Goal: Task Accomplishment & Management: Use online tool/utility

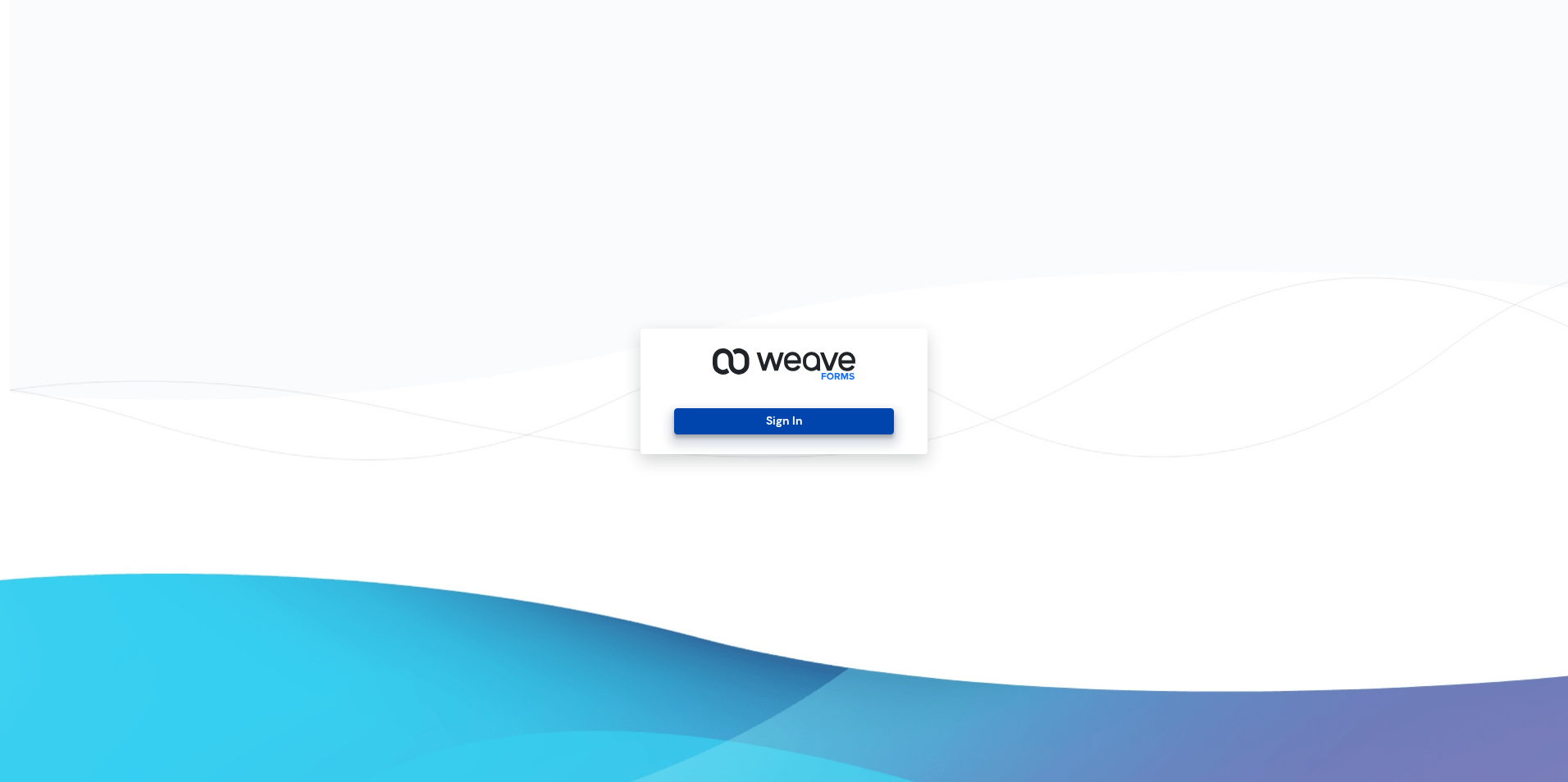
click at [814, 416] on button "Sign In" at bounding box center [783, 421] width 219 height 26
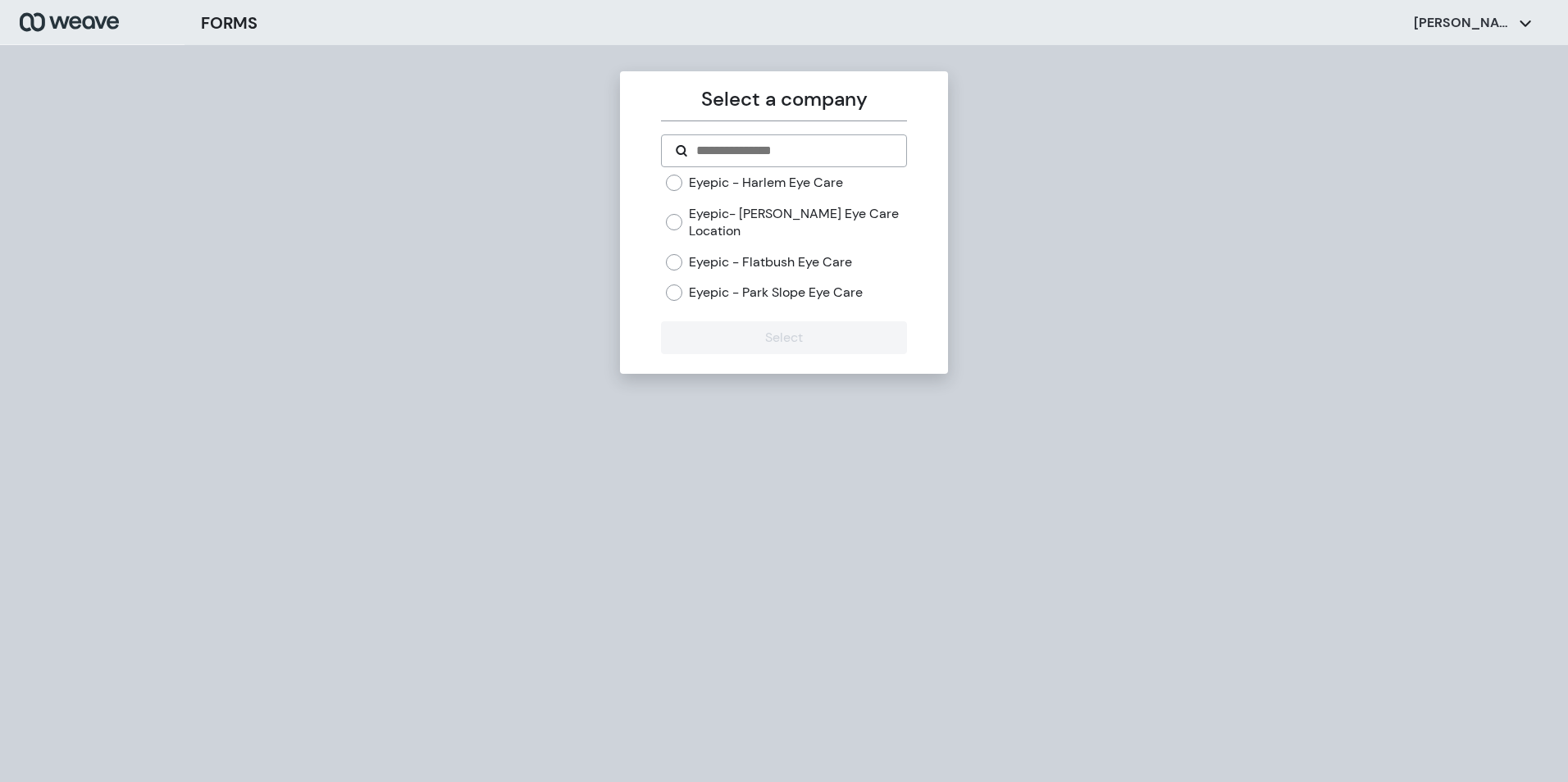
click at [722, 256] on label "Eyepic - Flatbush Eye Care" at bounding box center [770, 262] width 163 height 18
click at [741, 323] on button "Select" at bounding box center [783, 338] width 245 height 33
